Goal: Task Accomplishment & Management: Use online tool/utility

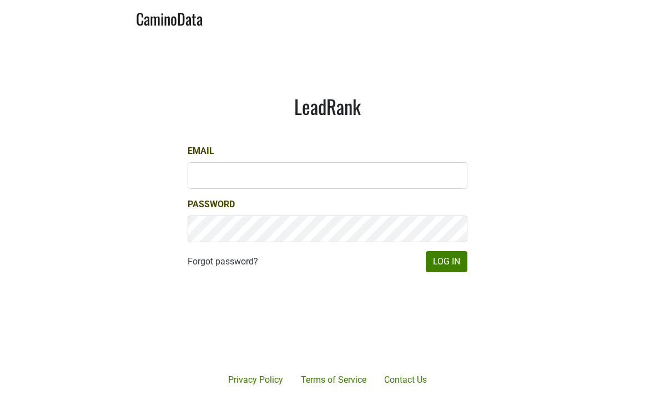
scroll to position [76, 0]
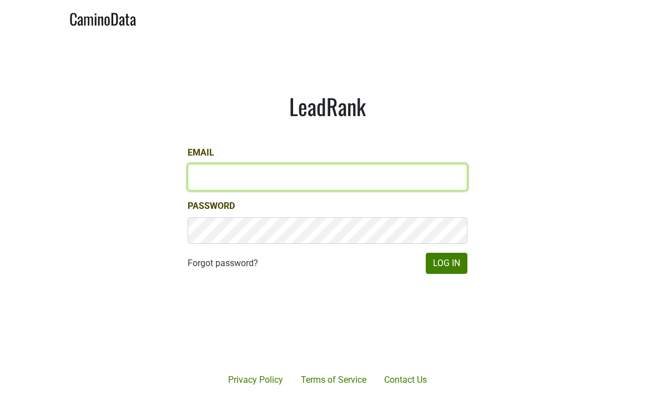
type input "[EMAIL_ADDRESS][DOMAIN_NAME]"
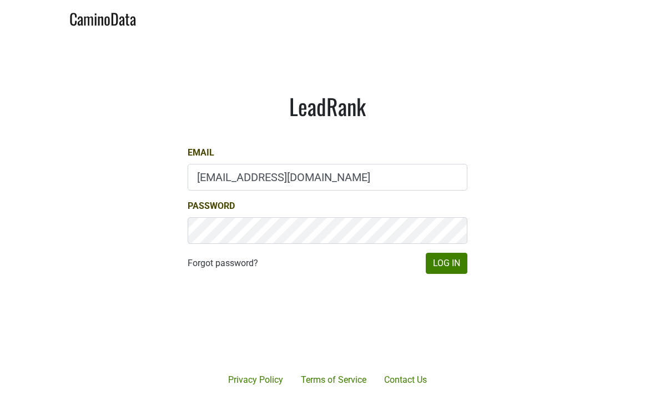
click at [446, 263] on button "Log In" at bounding box center [447, 262] width 42 height 21
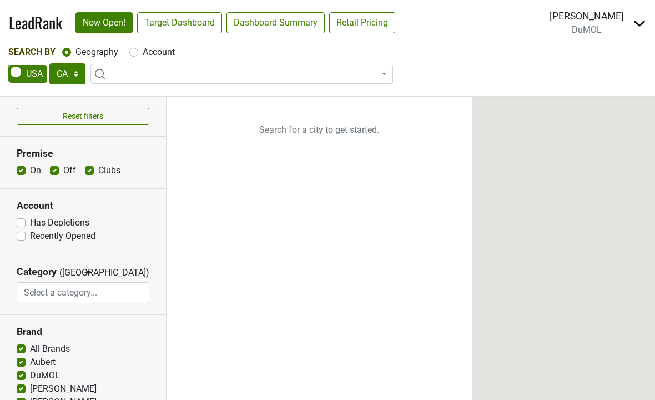
select select "CA"
select select
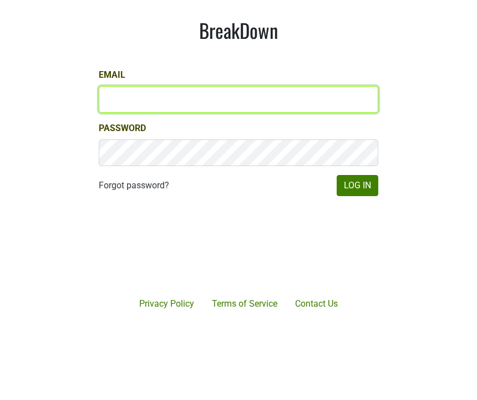
type input "[EMAIL_ADDRESS][DOMAIN_NAME]"
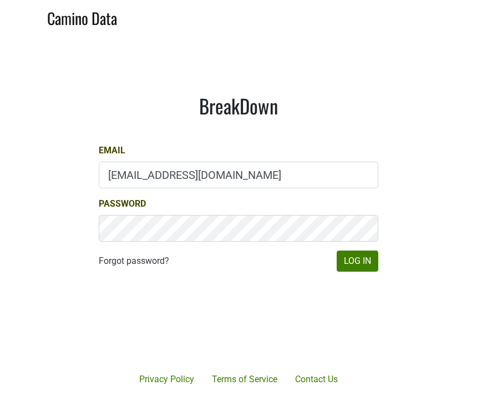
click at [358, 255] on button "Log In" at bounding box center [358, 261] width 42 height 21
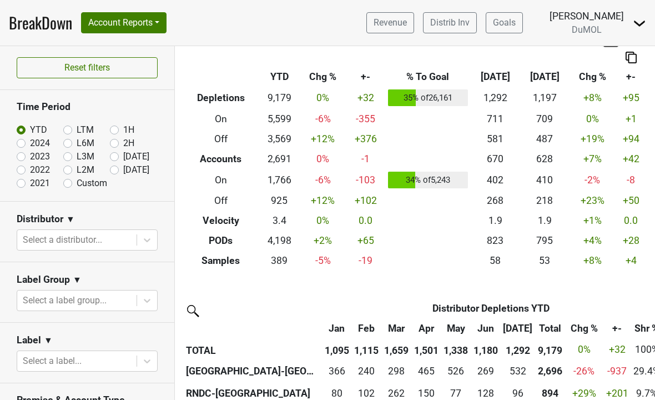
scroll to position [32, 0]
click at [119, 170] on input "[DATE]" at bounding box center [132, 168] width 44 height 11
radio input "true"
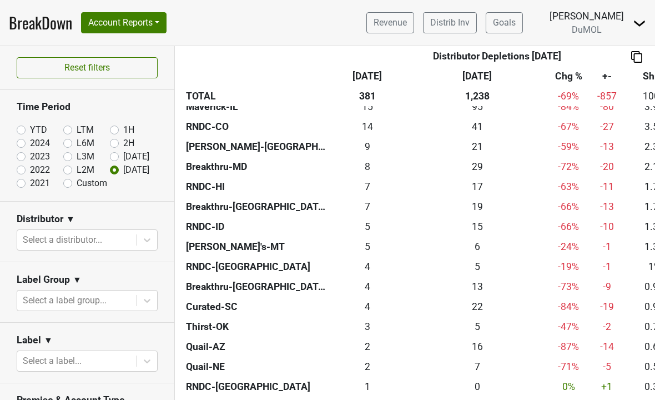
scroll to position [390, 0]
click at [477, 239] on div "6.330 6" at bounding box center [476, 246] width 137 height 14
click at [370, 240] on div "4.84 5" at bounding box center [367, 246] width 72 height 14
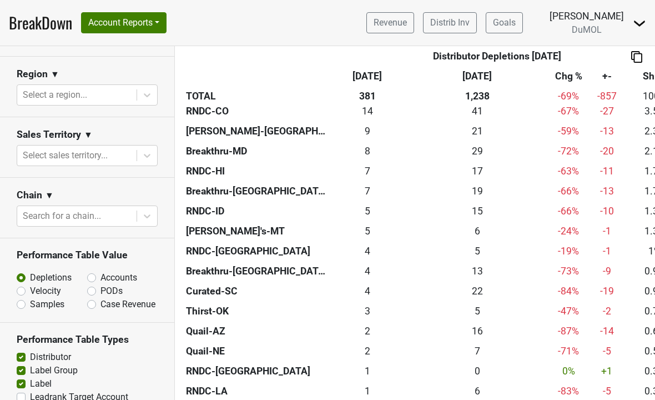
scroll to position [443, 0]
click at [96, 277] on input "Accounts" at bounding box center [120, 276] width 67 height 11
radio input "true"
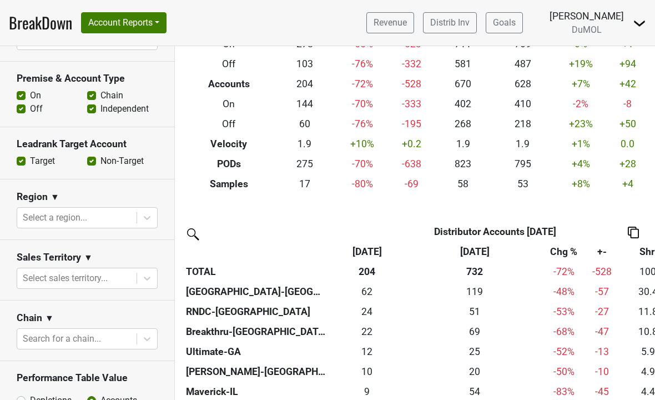
scroll to position [319, 0]
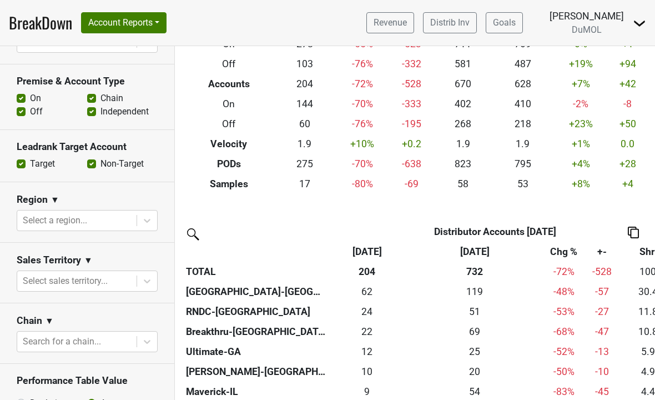
click at [30, 112] on label "Off" at bounding box center [36, 111] width 13 height 13
click at [21, 112] on input "Off" at bounding box center [21, 110] width 9 height 11
checkbox input "false"
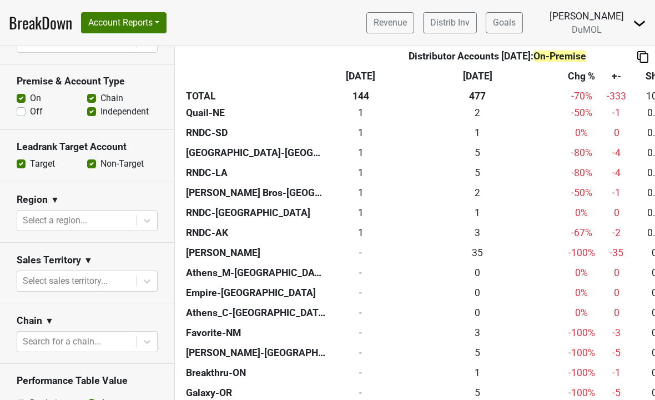
scroll to position [663, 0]
click at [41, 25] on link "BreakDown" at bounding box center [40, 22] width 63 height 23
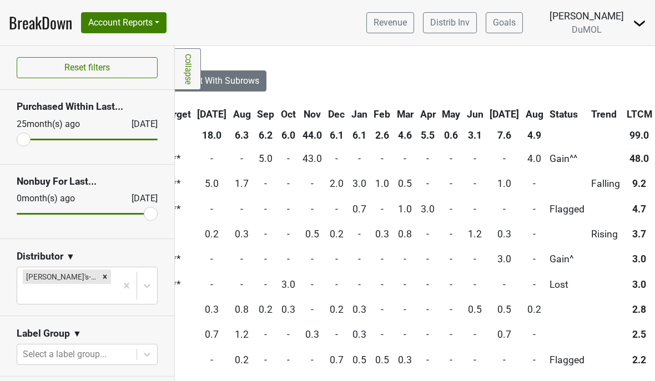
scroll to position [3, 333]
click at [522, 117] on th "Aug" at bounding box center [533, 114] width 23 height 20
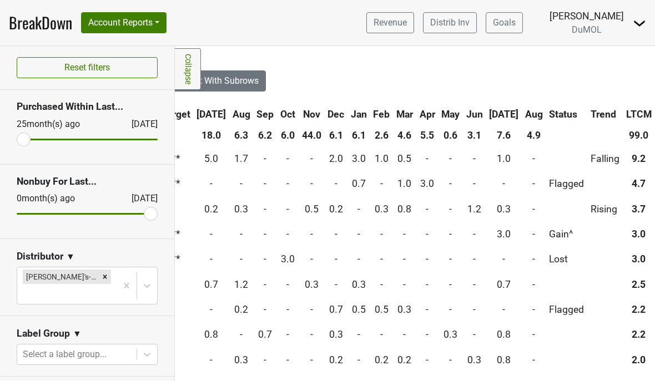
click at [522, 112] on th "Aug" at bounding box center [533, 114] width 23 height 20
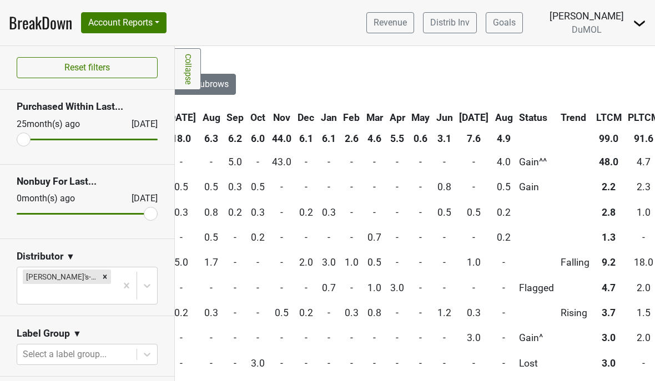
scroll to position [0, 365]
click at [496, 163] on span "4.0" at bounding box center [503, 161] width 14 height 11
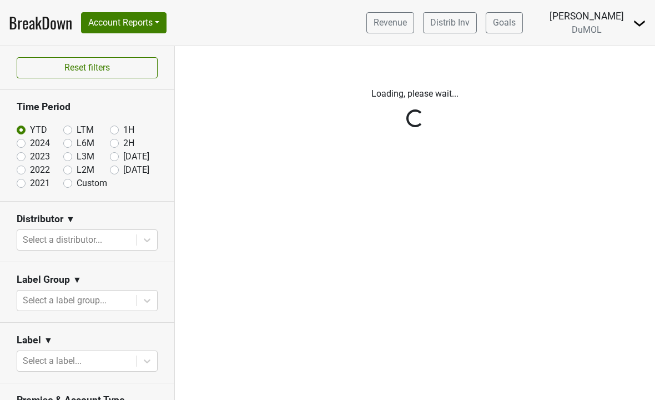
click at [115, 167] on div "Reset filters Time Period YTD LTM 1H 2024 L6M 2H 2023 L3M [DATE] '25 2022 L2M A…" at bounding box center [87, 222] width 175 height 353
